Goal: Task Accomplishment & Management: Manage account settings

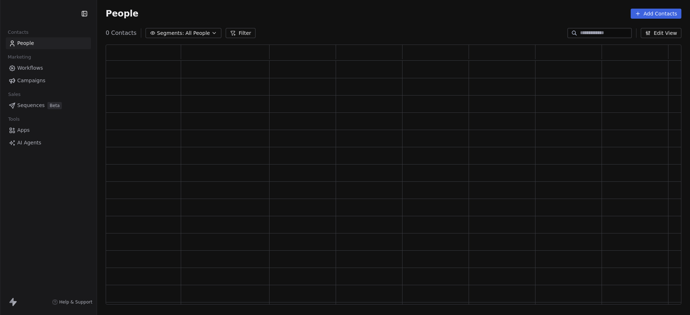
scroll to position [253, 569]
